Goal: Communication & Community: Answer question/provide support

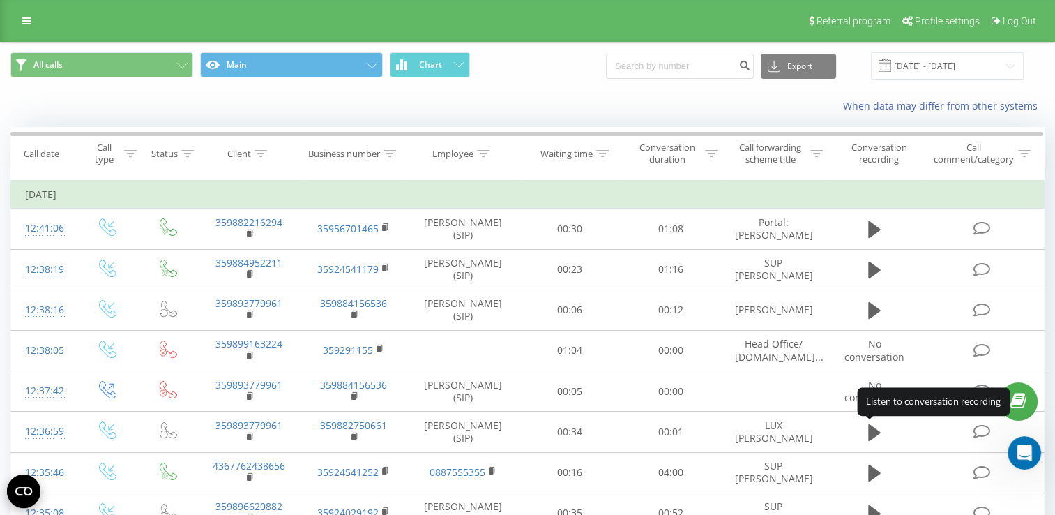
click at [1023, 449] on icon "Open Intercom Messenger" at bounding box center [1024, 453] width 23 height 23
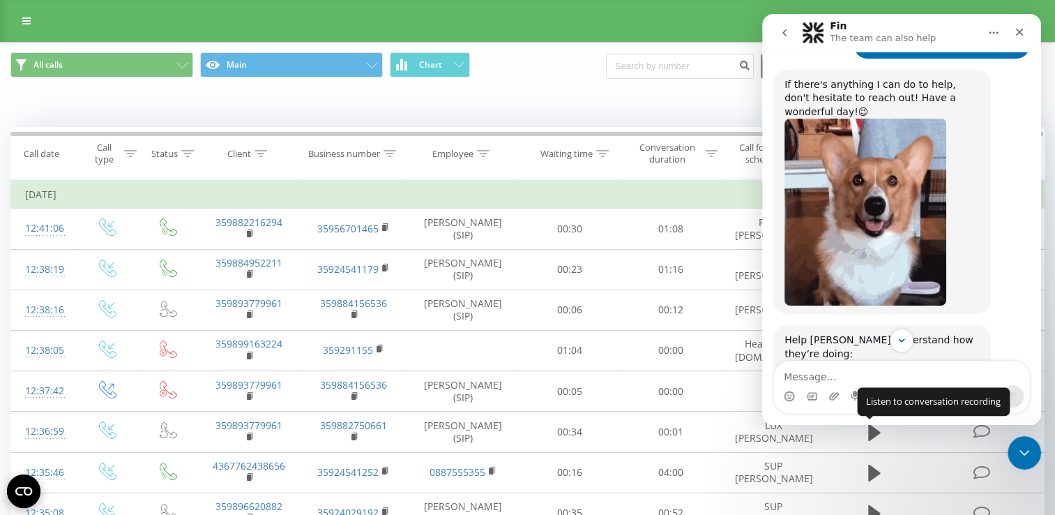
scroll to position [1479, 0]
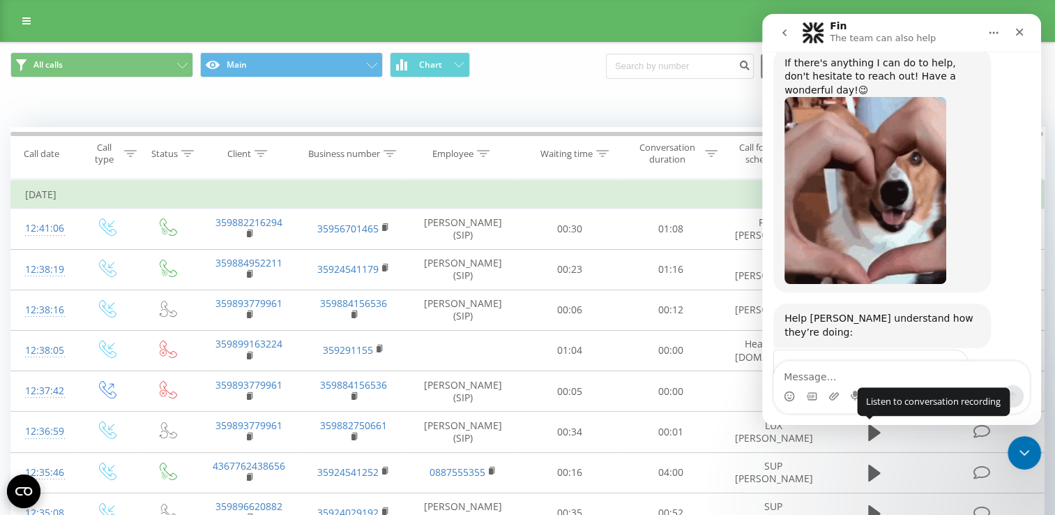
click at [935, 388] on span "Amazing" at bounding box center [936, 400] width 25 height 25
click at [942, 388] on span "Amazing" at bounding box center [936, 400] width 25 height 25
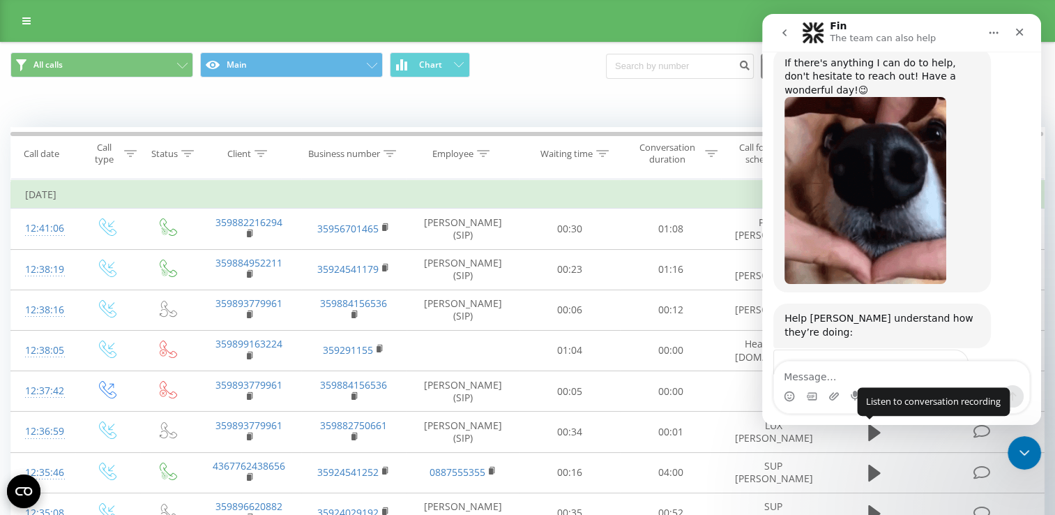
click at [942, 437] on div "Submit" at bounding box center [944, 451] width 28 height 28
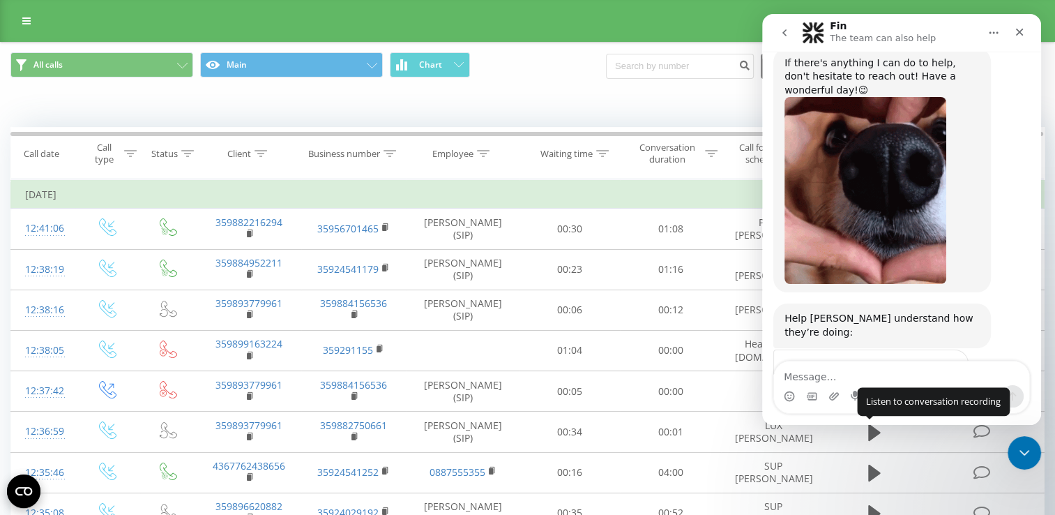
scroll to position [1424, 0]
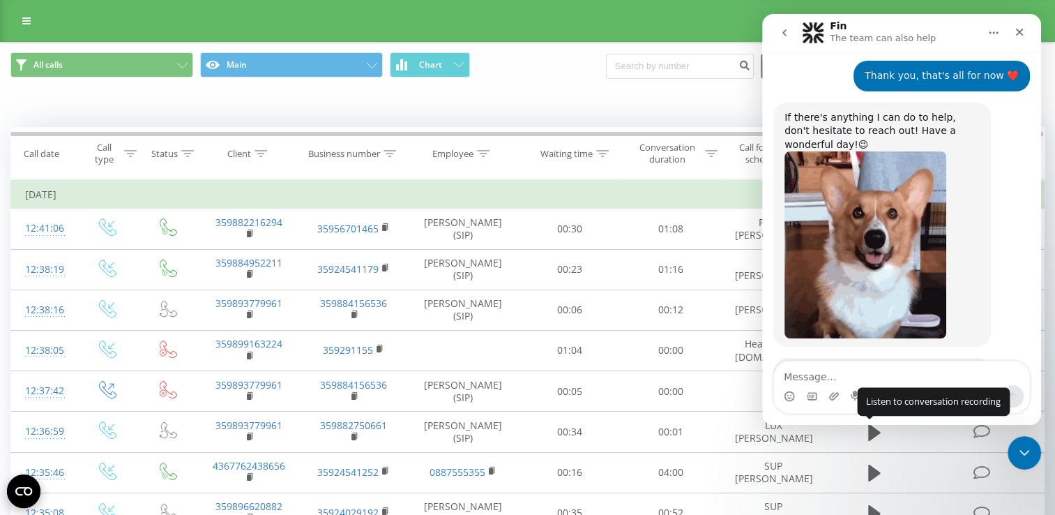
click at [787, 27] on icon "go back" at bounding box center [784, 32] width 11 height 11
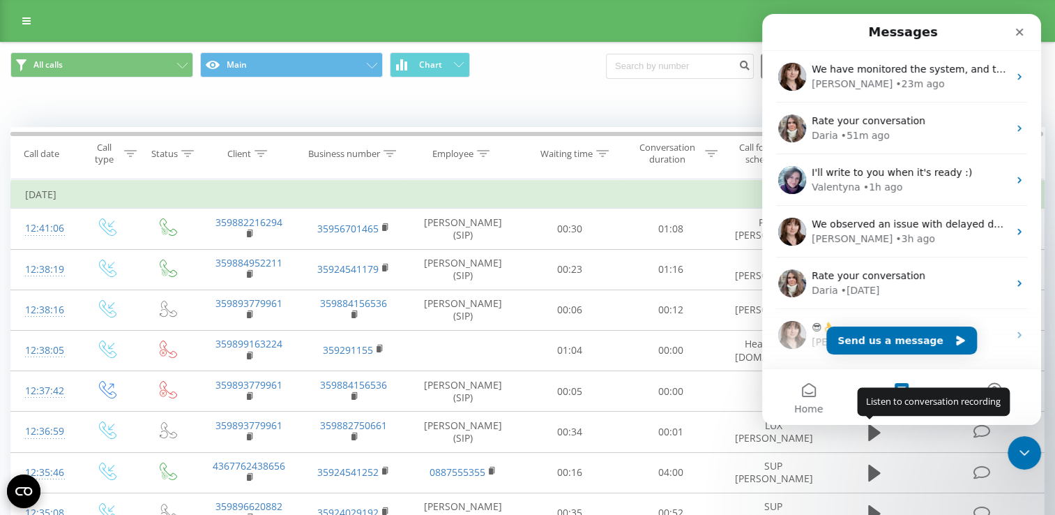
scroll to position [0, 0]
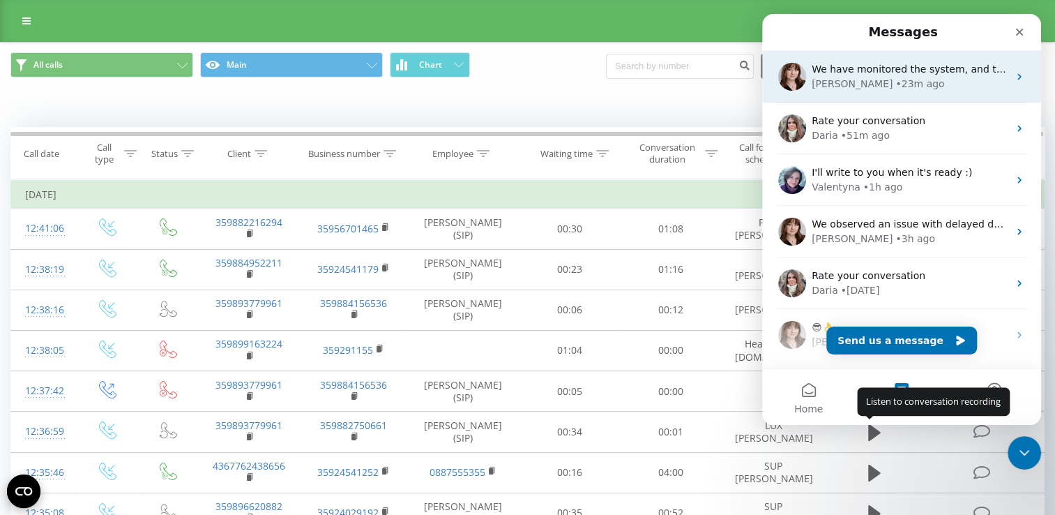
click at [921, 80] on div "[PERSON_NAME] • 23m ago" at bounding box center [910, 84] width 197 height 15
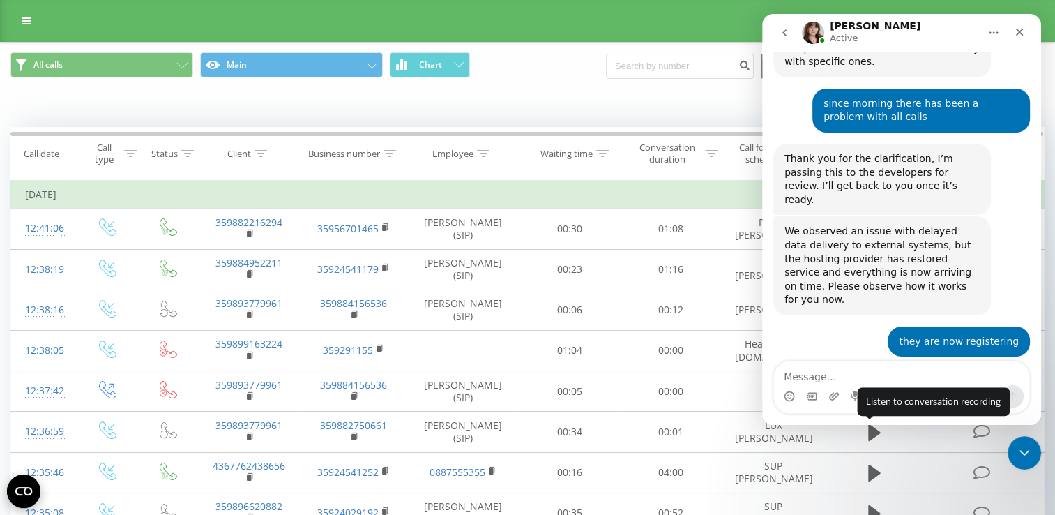
scroll to position [1183, 0]
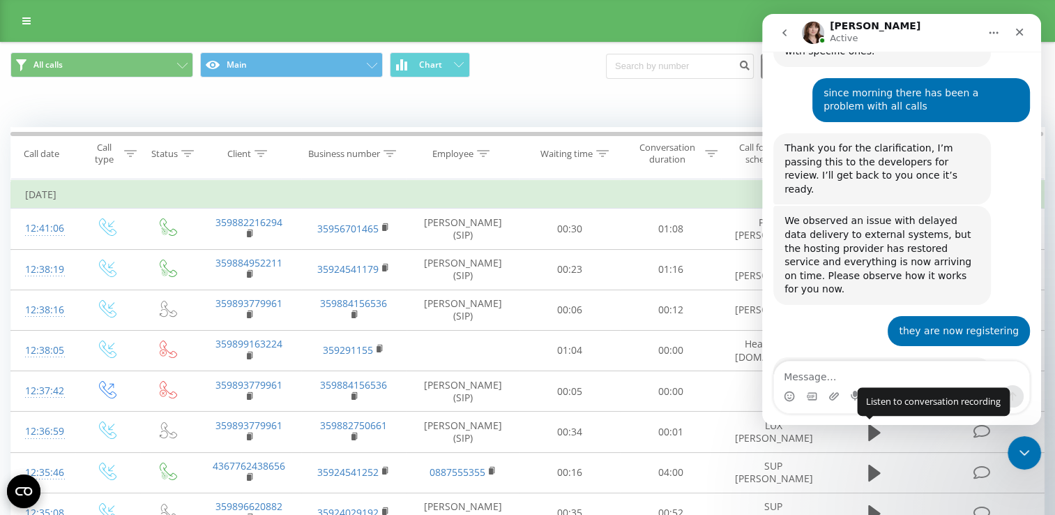
click at [782, 29] on icon "go back" at bounding box center [784, 32] width 11 height 11
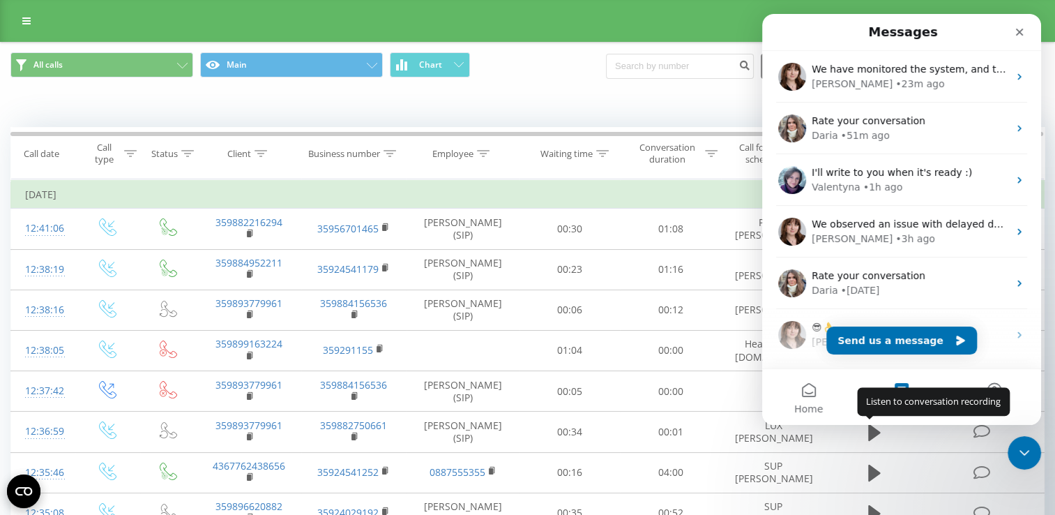
scroll to position [0, 0]
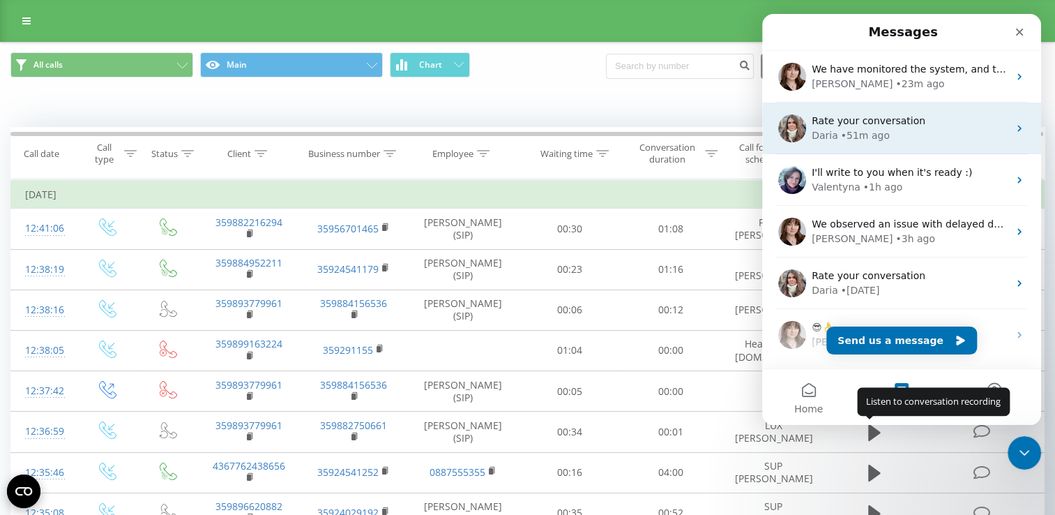
click at [888, 126] on span "Rate your conversation" at bounding box center [869, 120] width 114 height 11
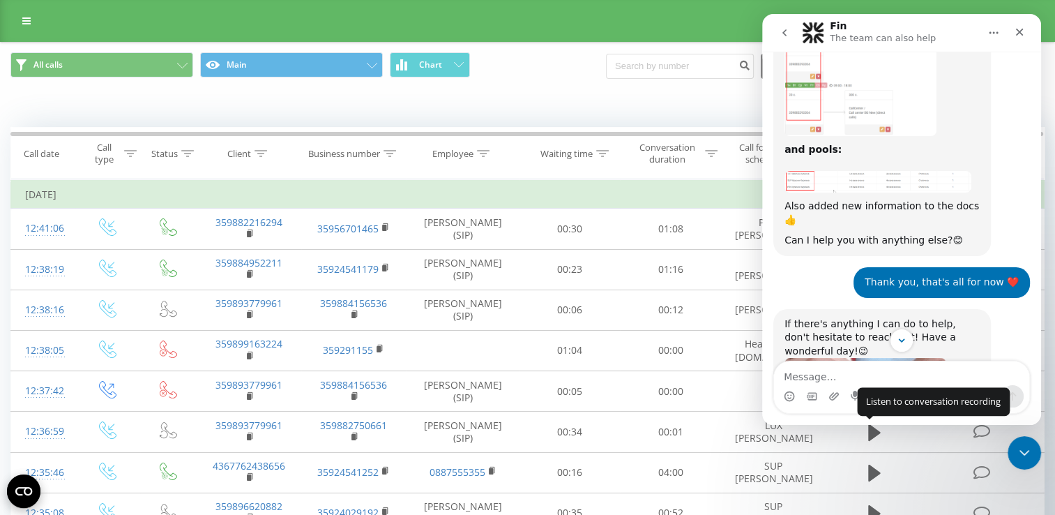
scroll to position [1200, 0]
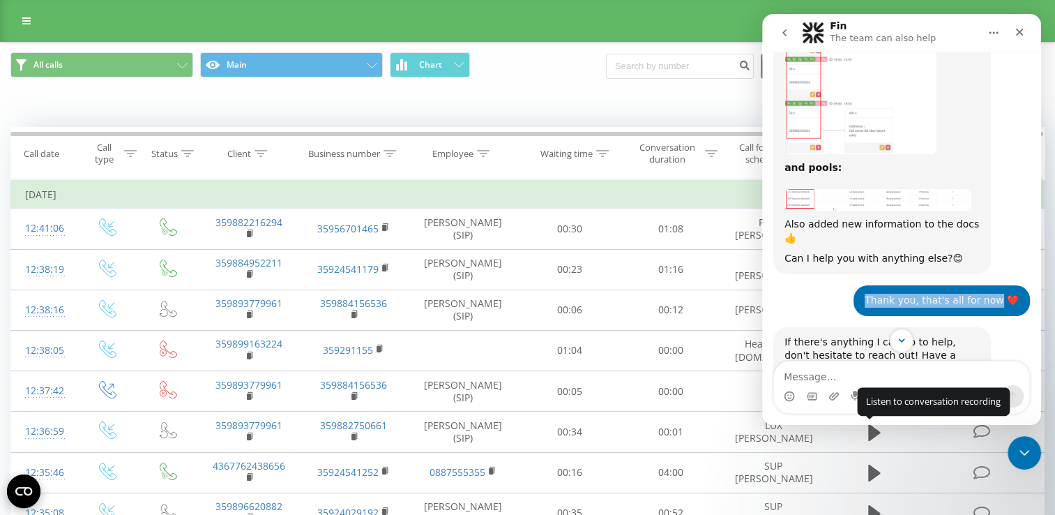
drag, startPoint x: 996, startPoint y: 188, endPoint x: 861, endPoint y: 188, distance: 134.6
click at [861, 285] on div "Thank you, that's all for now ❤️ Suprimmo • 52m ago" at bounding box center [902, 306] width 257 height 42
copy div "Thank you, that's all for now"
click at [785, 32] on icon "go back" at bounding box center [784, 32] width 11 height 11
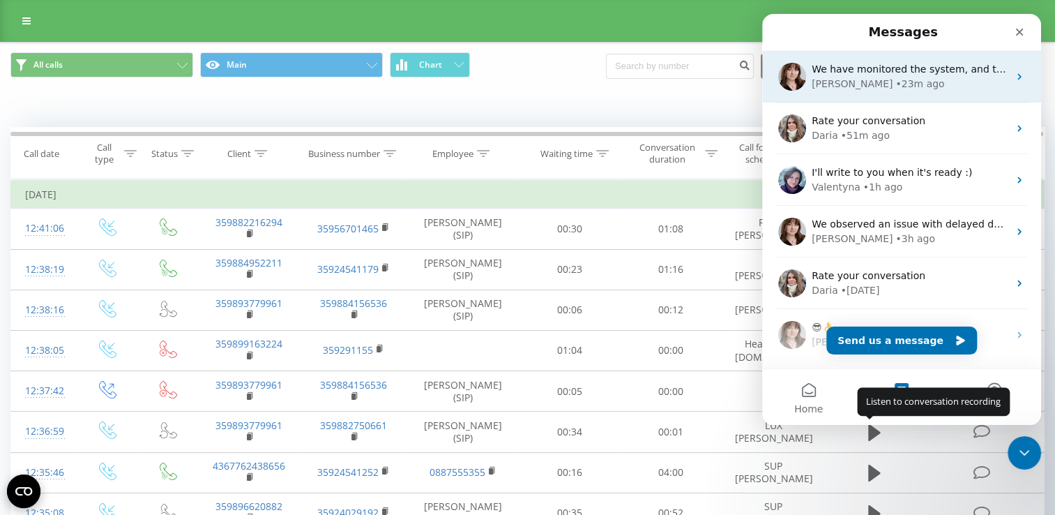
click at [882, 90] on div "[PERSON_NAME] • 23m ago" at bounding box center [910, 84] width 197 height 15
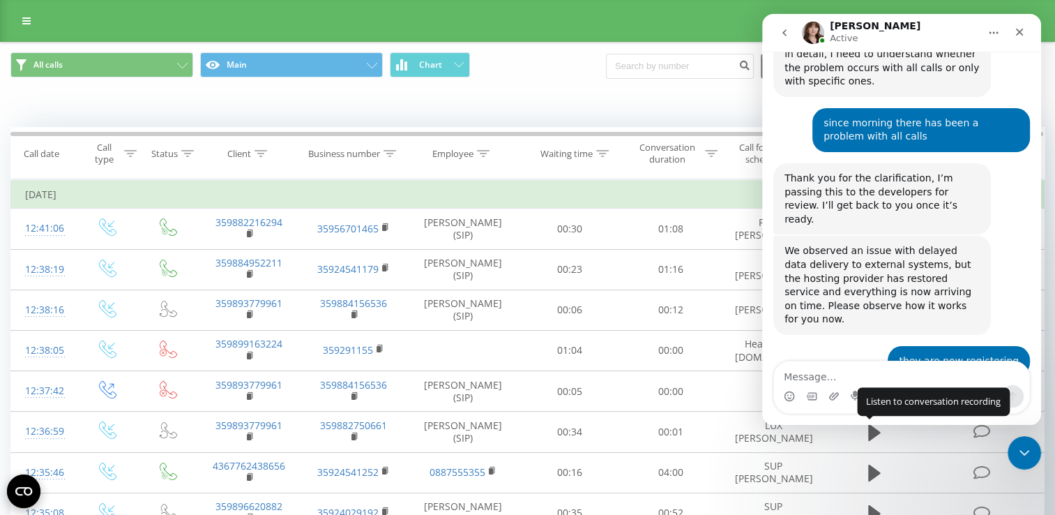
scroll to position [1183, 0]
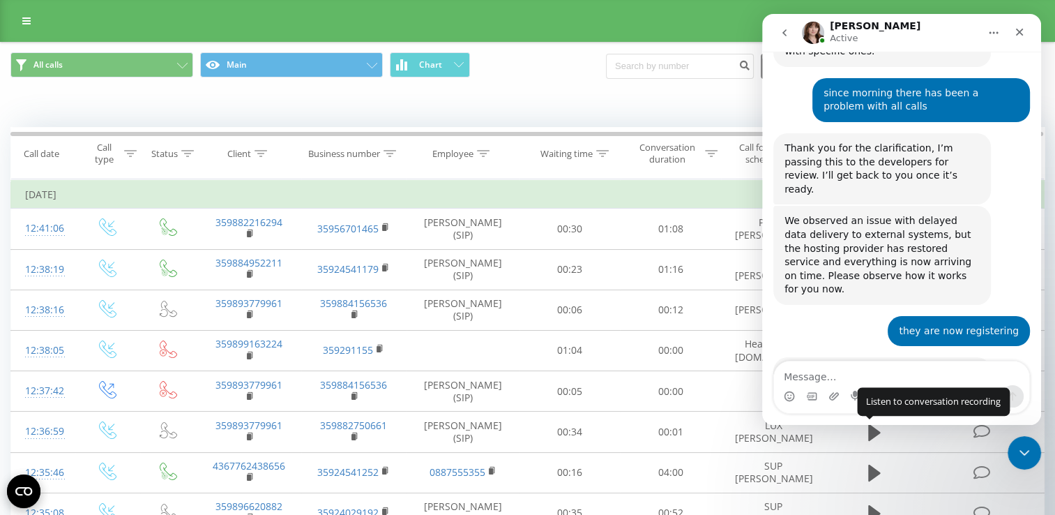
type textarea "Thank you, that's all for now"
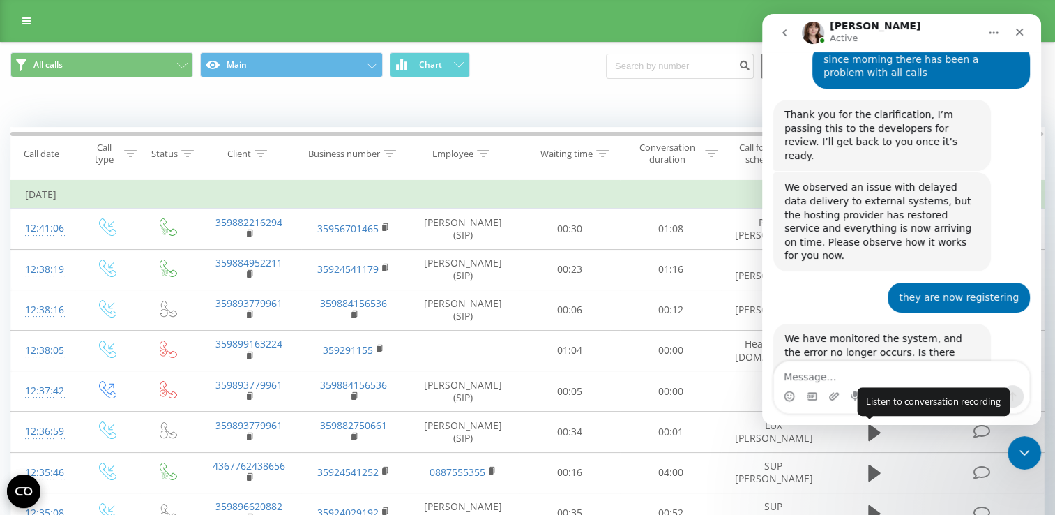
scroll to position [1225, 0]
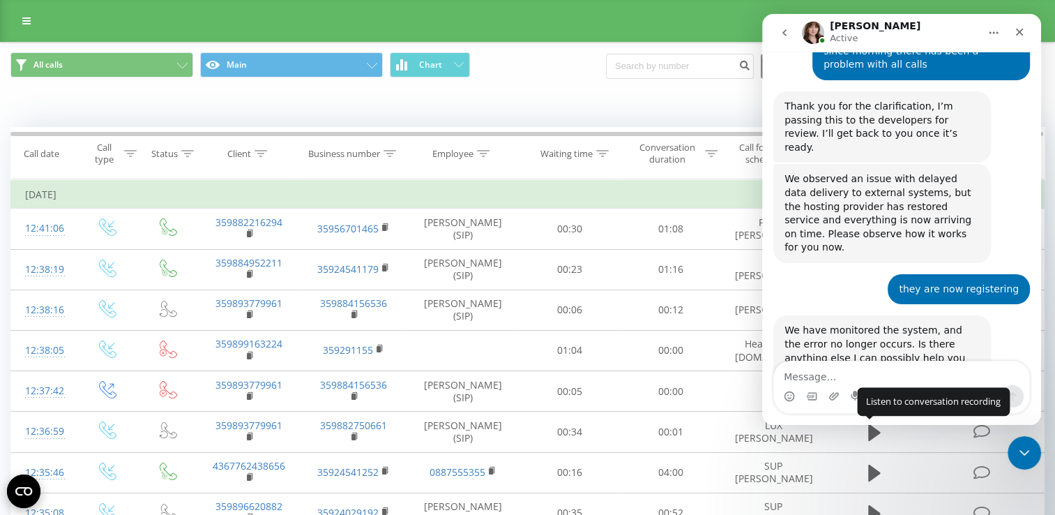
click at [789, 36] on icon "go back" at bounding box center [784, 32] width 11 height 11
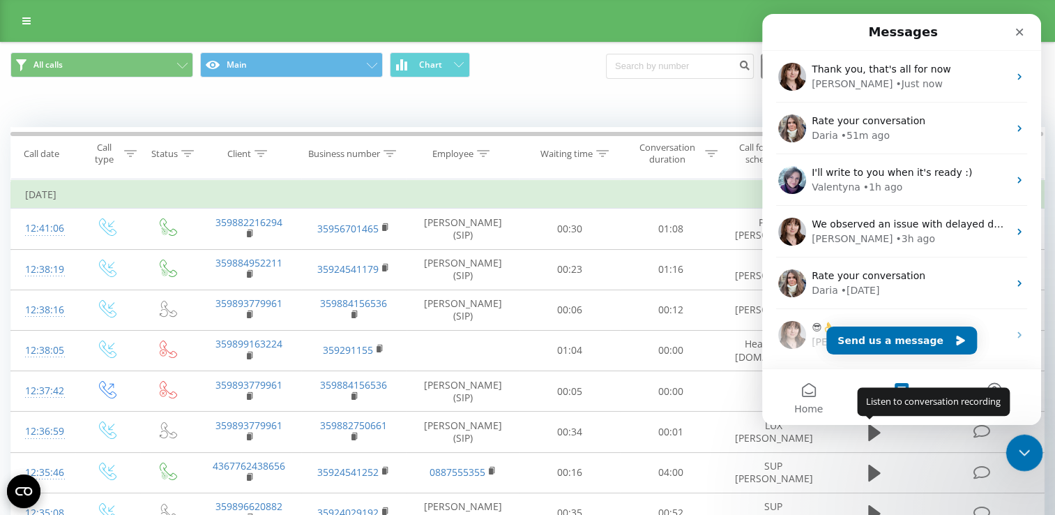
click at [1023, 452] on icon "Close Intercom Messenger" at bounding box center [1023, 451] width 10 height 6
